Goal: Find specific page/section: Find specific page/section

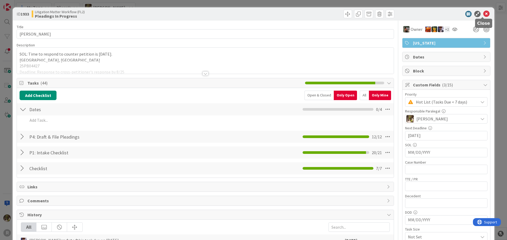
click at [483, 14] on icon at bounding box center [486, 14] width 6 height 6
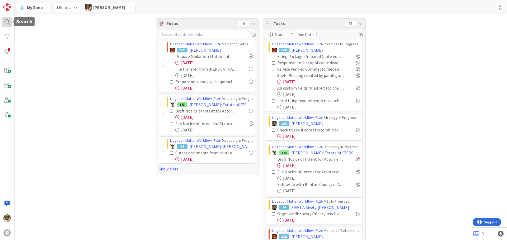
click at [6, 22] on div at bounding box center [7, 22] width 11 height 11
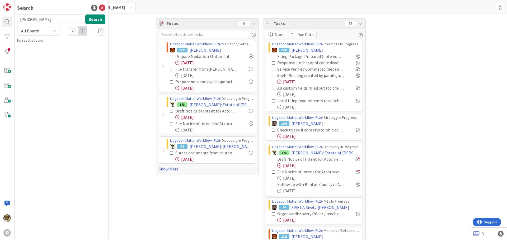
drag, startPoint x: 40, startPoint y: 21, endPoint x: 14, endPoint y: 21, distance: 26.4
click at [18, 21] on input "[PERSON_NAME]" at bounding box center [50, 19] width 66 height 9
type input "[PERSON_NAME]"
click at [49, 42] on b "Litigation Matter Workflow (FL2) ›" at bounding box center [50, 41] width 51 height 4
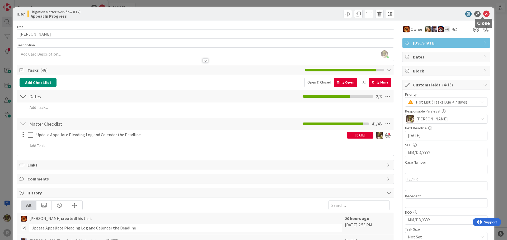
click at [483, 15] on icon at bounding box center [486, 14] width 6 height 6
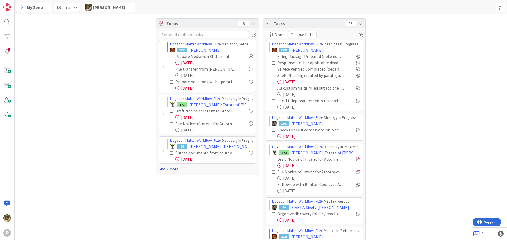
click at [163, 170] on link "Show More" at bounding box center [207, 169] width 97 height 6
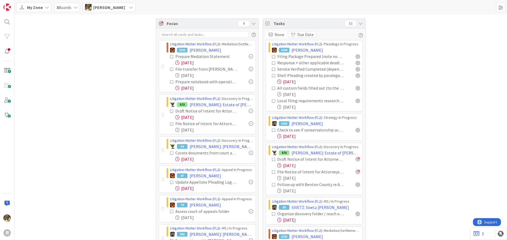
click at [170, 82] on icon at bounding box center [172, 82] width 4 height 4
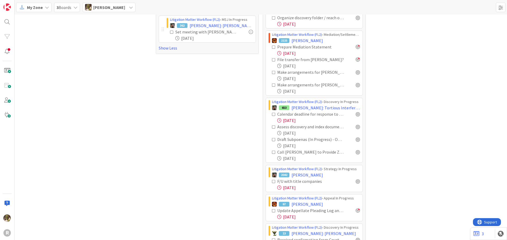
scroll to position [237, 0]
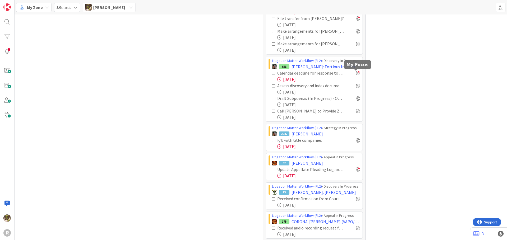
click at [357, 74] on div at bounding box center [357, 73] width 4 height 4
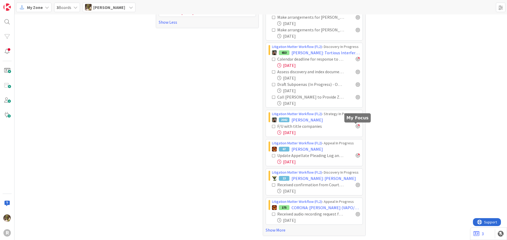
click at [357, 127] on div at bounding box center [357, 126] width 4 height 4
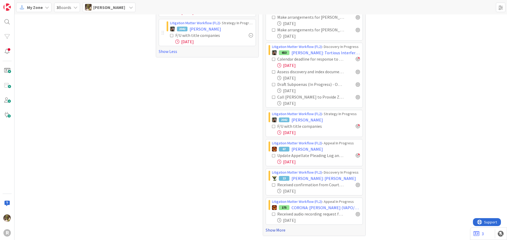
click at [271, 231] on link "Show More" at bounding box center [313, 230] width 97 height 6
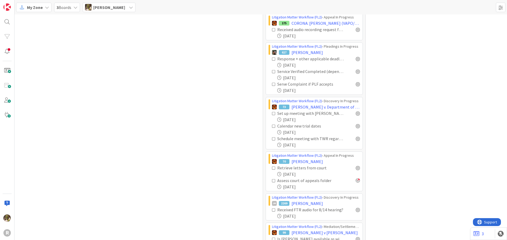
scroll to position [463, 0]
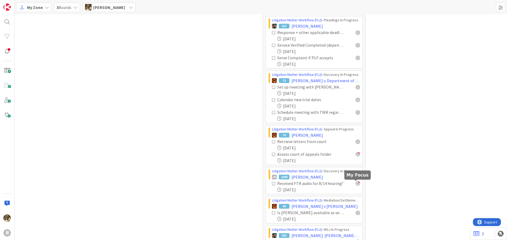
click at [356, 183] on div at bounding box center [357, 184] width 4 height 4
click at [356, 86] on div at bounding box center [357, 87] width 4 height 4
click at [355, 100] on div at bounding box center [357, 100] width 4 height 4
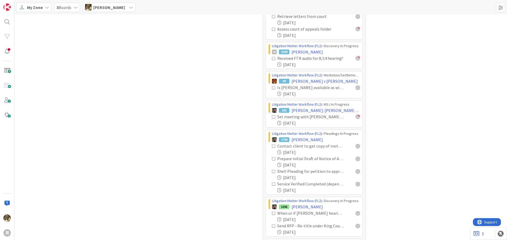
scroll to position [594, 0]
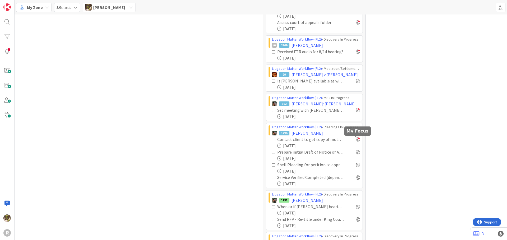
click at [355, 141] on div at bounding box center [357, 139] width 4 height 4
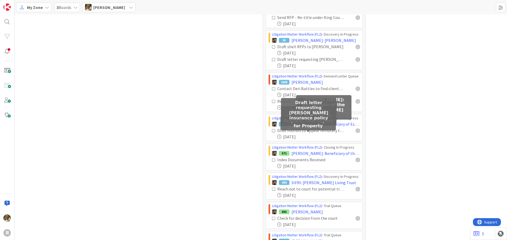
scroll to position [683, 0]
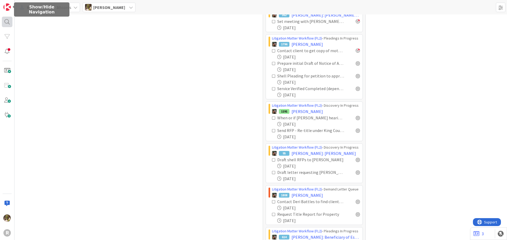
click at [7, 25] on div at bounding box center [7, 22] width 11 height 11
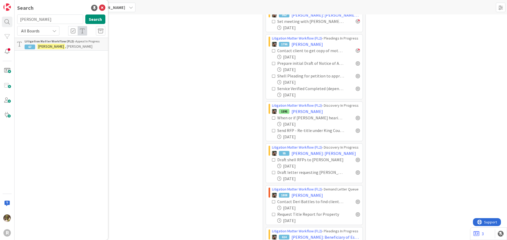
drag, startPoint x: 40, startPoint y: 21, endPoint x: 17, endPoint y: 23, distance: 23.6
click at [17, 23] on div "[PERSON_NAME] Search" at bounding box center [61, 21] width 94 height 12
click at [96, 20] on button "Search" at bounding box center [95, 19] width 20 height 9
click at [48, 19] on input "brea" at bounding box center [50, 19] width 66 height 9
type input "[PERSON_NAME]"
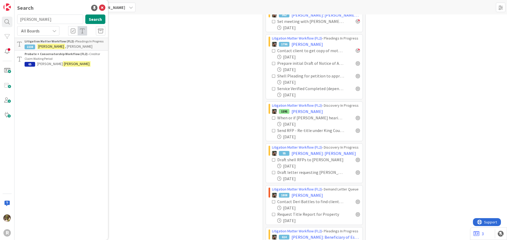
click at [59, 43] on b "Litigation Matter Workflow (FL2) ›" at bounding box center [50, 41] width 51 height 4
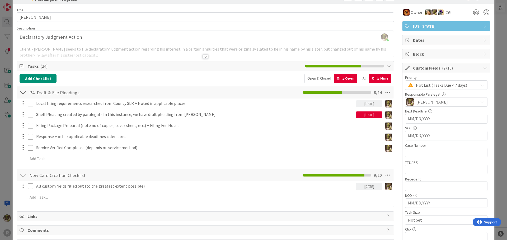
scroll to position [26, 0]
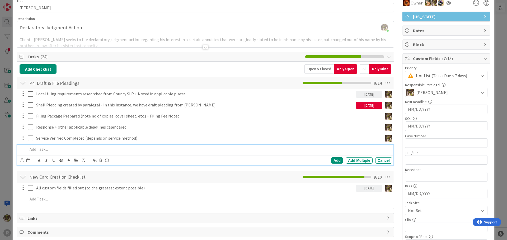
click at [76, 145] on div at bounding box center [209, 149] width 366 height 9
click at [198, 147] on p at bounding box center [209, 149] width 362 height 6
click at [23, 161] on icon at bounding box center [21, 161] width 3 height 4
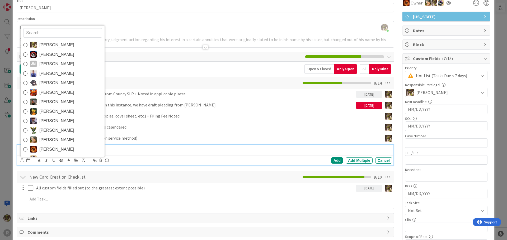
click at [47, 46] on span "[PERSON_NAME]" at bounding box center [56, 45] width 35 height 8
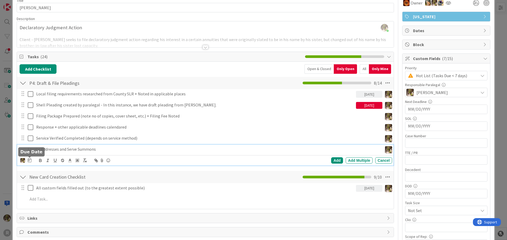
click at [28, 160] on icon at bounding box center [30, 160] width 4 height 4
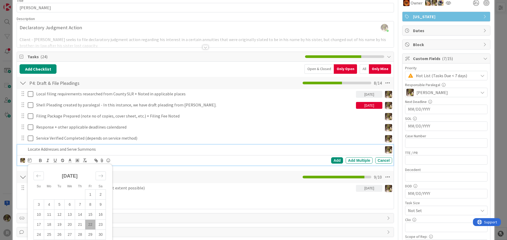
click at [91, 225] on td "22" at bounding box center [90, 225] width 10 height 10
click at [332, 159] on div "Add" at bounding box center [337, 161] width 12 height 6
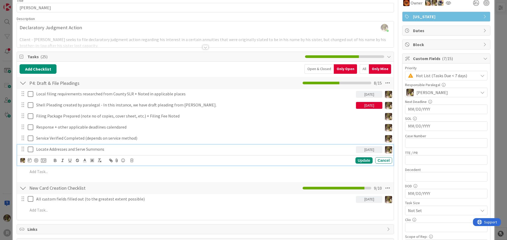
click at [58, 151] on p "Locate Addresses and Serve Summons" at bounding box center [194, 149] width 317 height 6
click at [37, 161] on div at bounding box center [36, 161] width 4 height 4
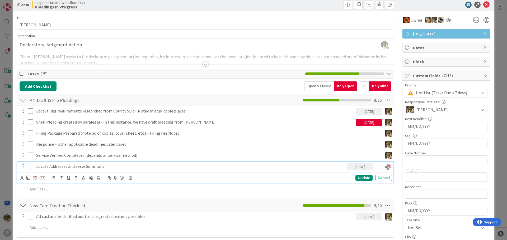
scroll to position [0, 0]
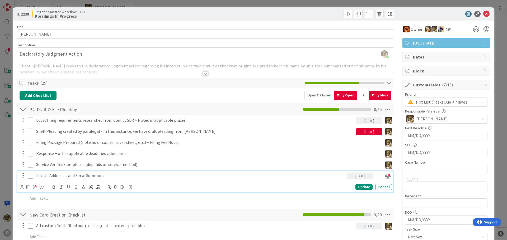
click at [484, 16] on icon at bounding box center [486, 14] width 6 height 6
